Goal: Find specific page/section: Find specific page/section

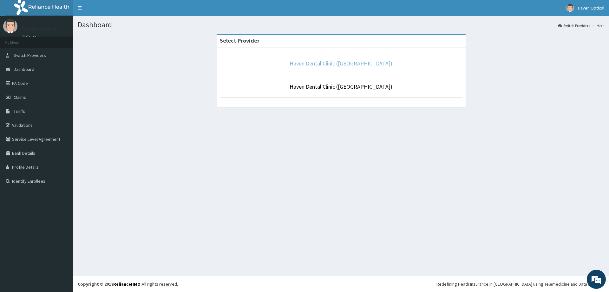
click at [343, 60] on link "Haven Dental Clinic ([GEOGRAPHIC_DATA])" at bounding box center [341, 63] width 103 height 7
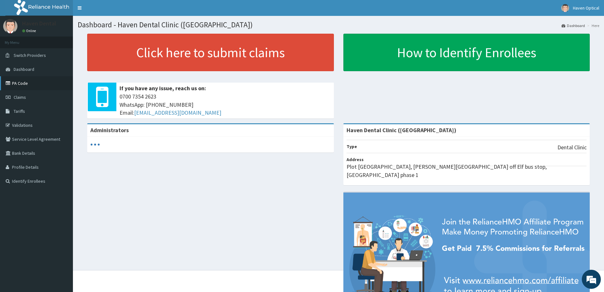
click at [20, 84] on link "PA Code" at bounding box center [36, 83] width 73 height 14
